Goal: Information Seeking & Learning: Learn about a topic

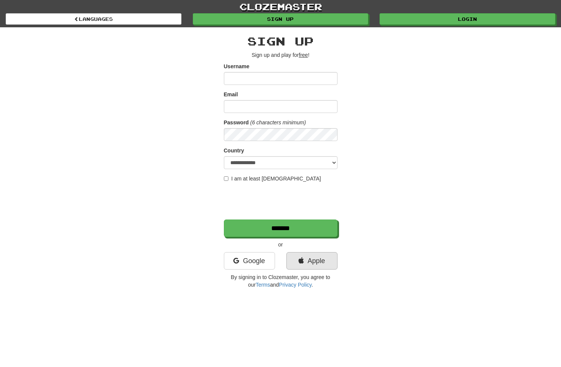
click at [316, 263] on link "Apple" at bounding box center [311, 260] width 51 height 17
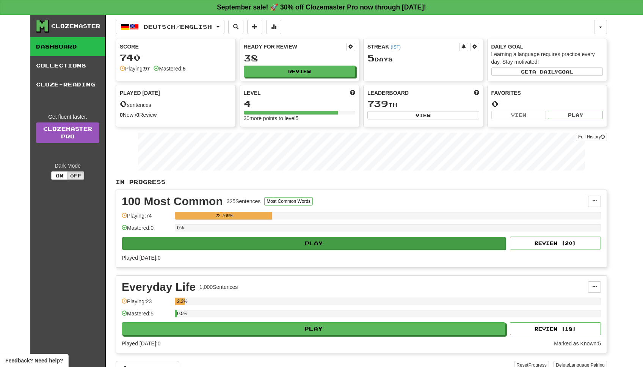
click at [338, 242] on button "Play" at bounding box center [313, 243] width 383 height 13
select select "**"
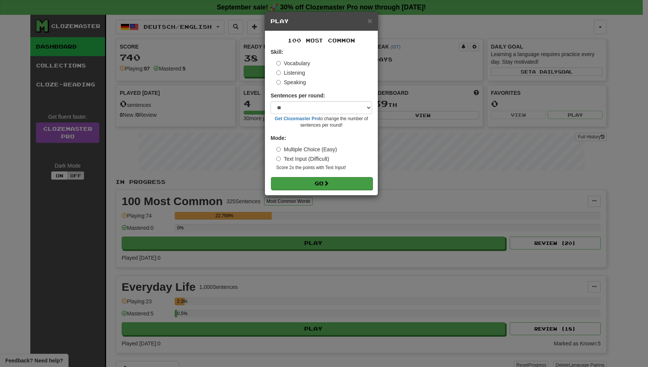
click at [311, 184] on button "Go" at bounding box center [322, 183] width 102 height 13
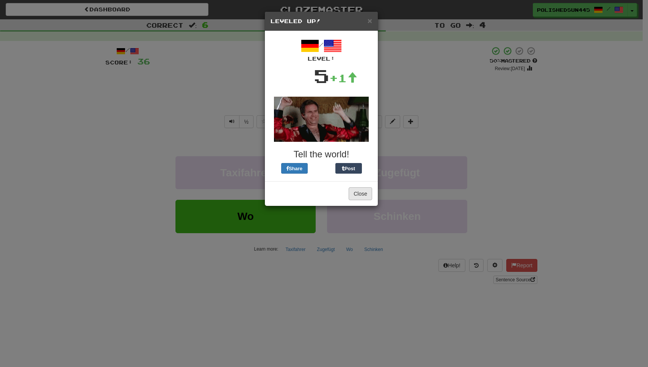
click at [354, 190] on button "Close" at bounding box center [360, 193] width 23 height 13
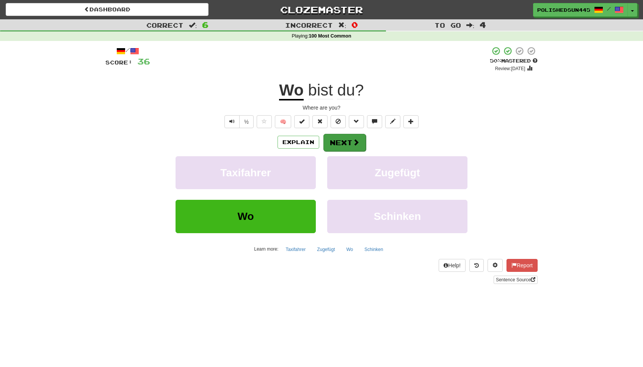
click at [356, 141] on span at bounding box center [355, 142] width 7 height 7
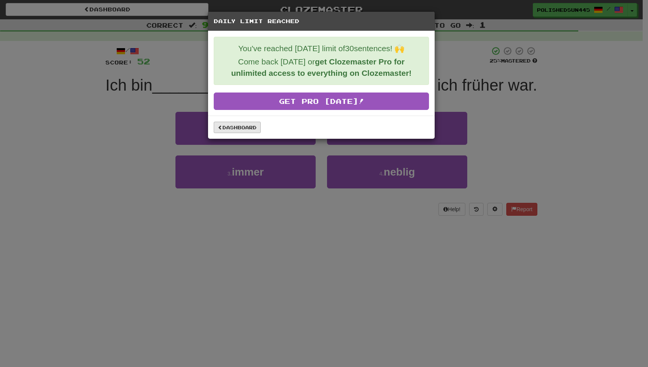
click at [244, 128] on link "Dashboard" at bounding box center [237, 127] width 47 height 11
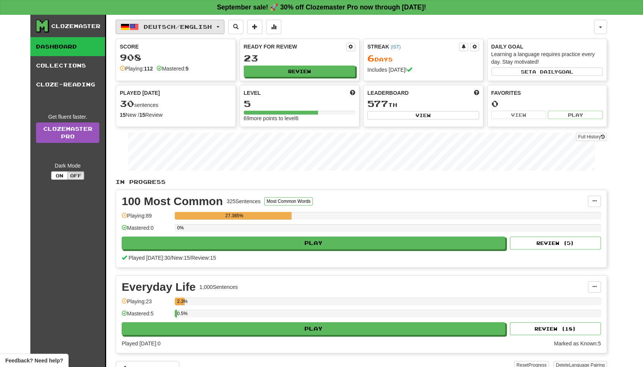
click at [188, 23] on button "Deutsch / English" at bounding box center [170, 27] width 109 height 14
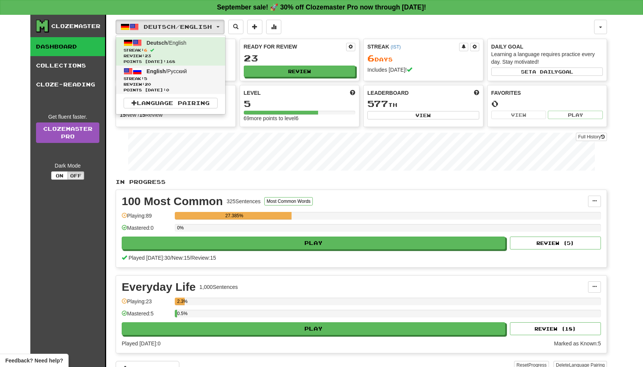
click at [180, 80] on span "Streak: 5" at bounding box center [171, 79] width 94 height 6
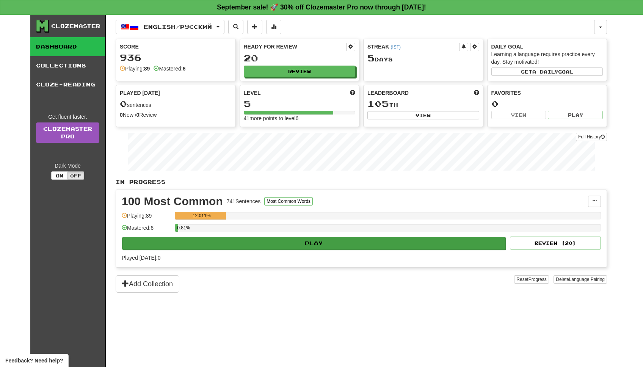
click at [295, 240] on button "Play" at bounding box center [313, 243] width 383 height 13
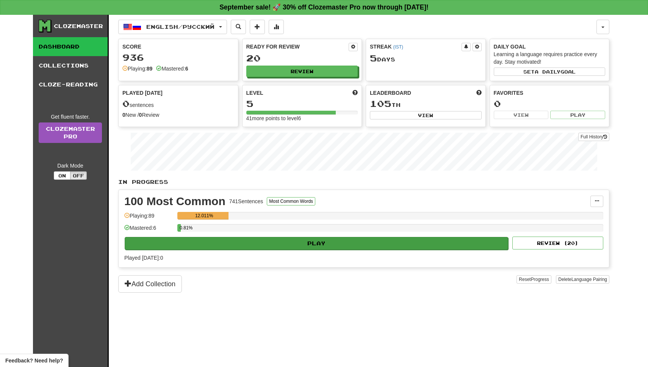
select select "**"
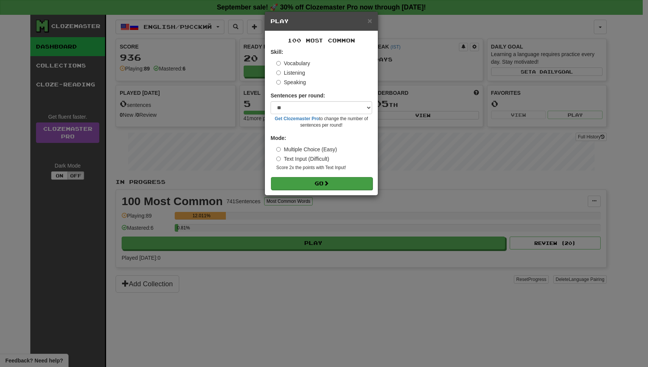
click at [305, 177] on button "Go" at bounding box center [322, 183] width 102 height 13
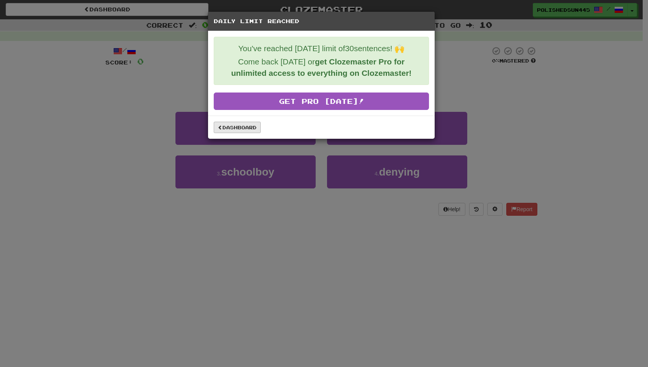
click at [247, 127] on link "Dashboard" at bounding box center [237, 127] width 47 height 11
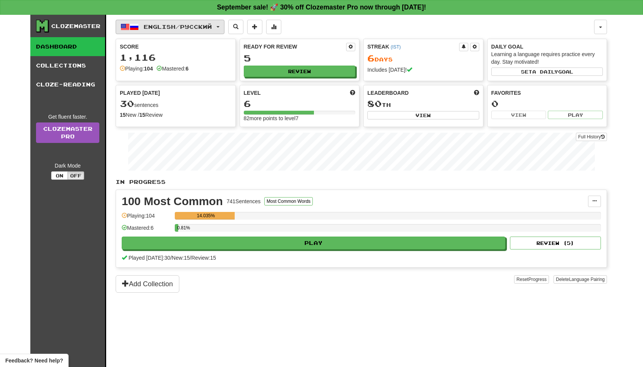
click at [169, 25] on span "English / Русский" at bounding box center [178, 26] width 68 height 6
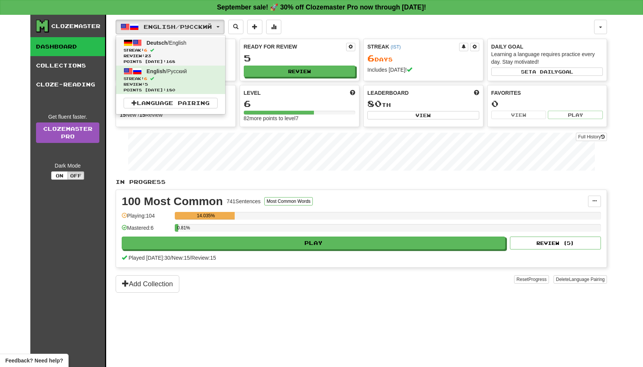
click at [186, 53] on span "Review: 23" at bounding box center [171, 56] width 94 height 6
